Goal: Find specific page/section: Find specific page/section

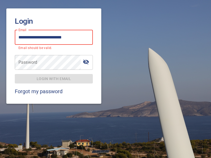
type input "**********"
click at [54, 76] on span "Login with email" at bounding box center [54, 79] width 70 height 7
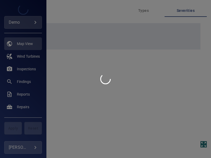
type input "****"
